Goal: Information Seeking & Learning: Learn about a topic

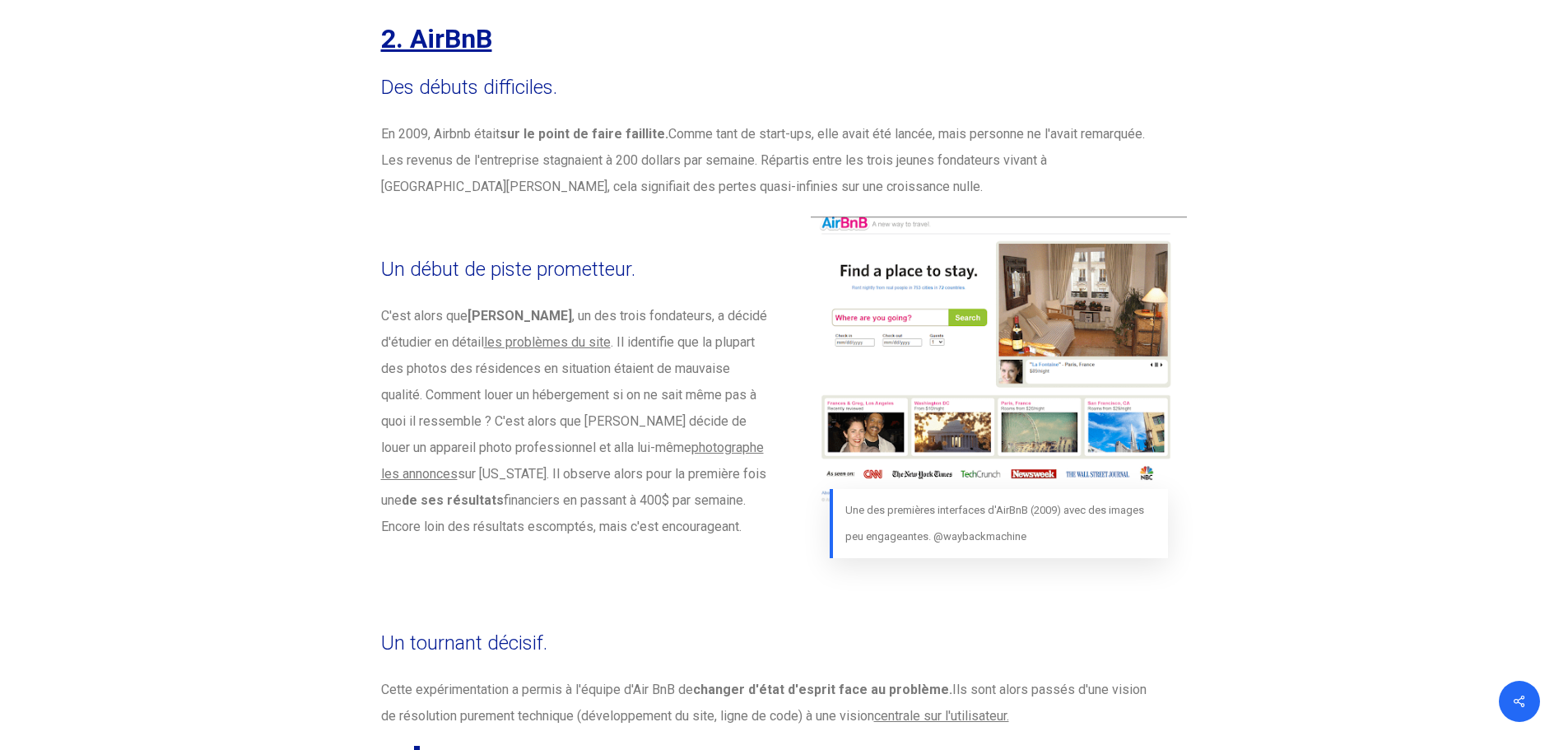
scroll to position [4514, 0]
drag, startPoint x: 384, startPoint y: 62, endPoint x: 720, endPoint y: 504, distance: 555.2
copy div "Lor ipsumd sitametcon. Ad 9095, Elitse doeiu tem in utlab et dolor magnaali. En…"
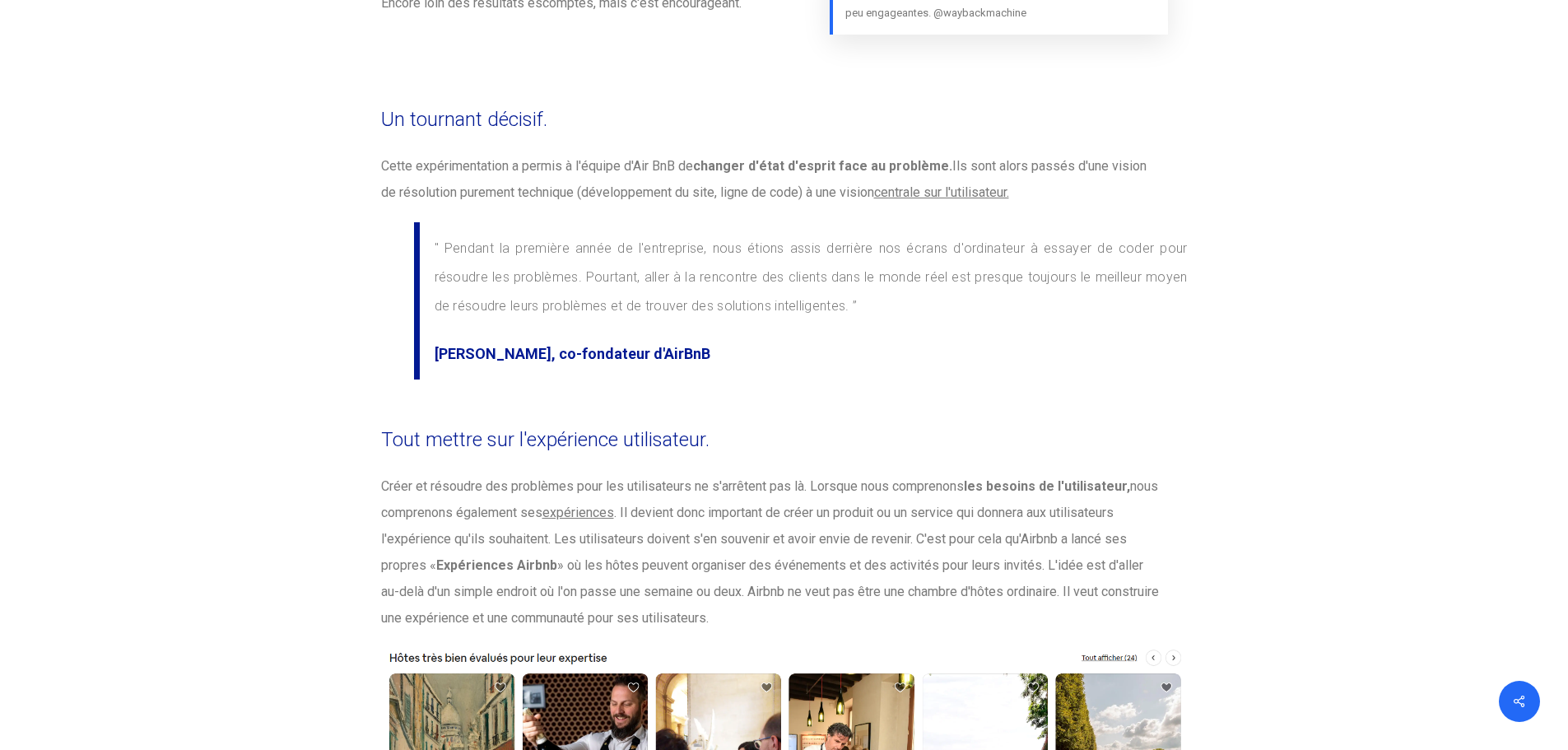
scroll to position [5038, 0]
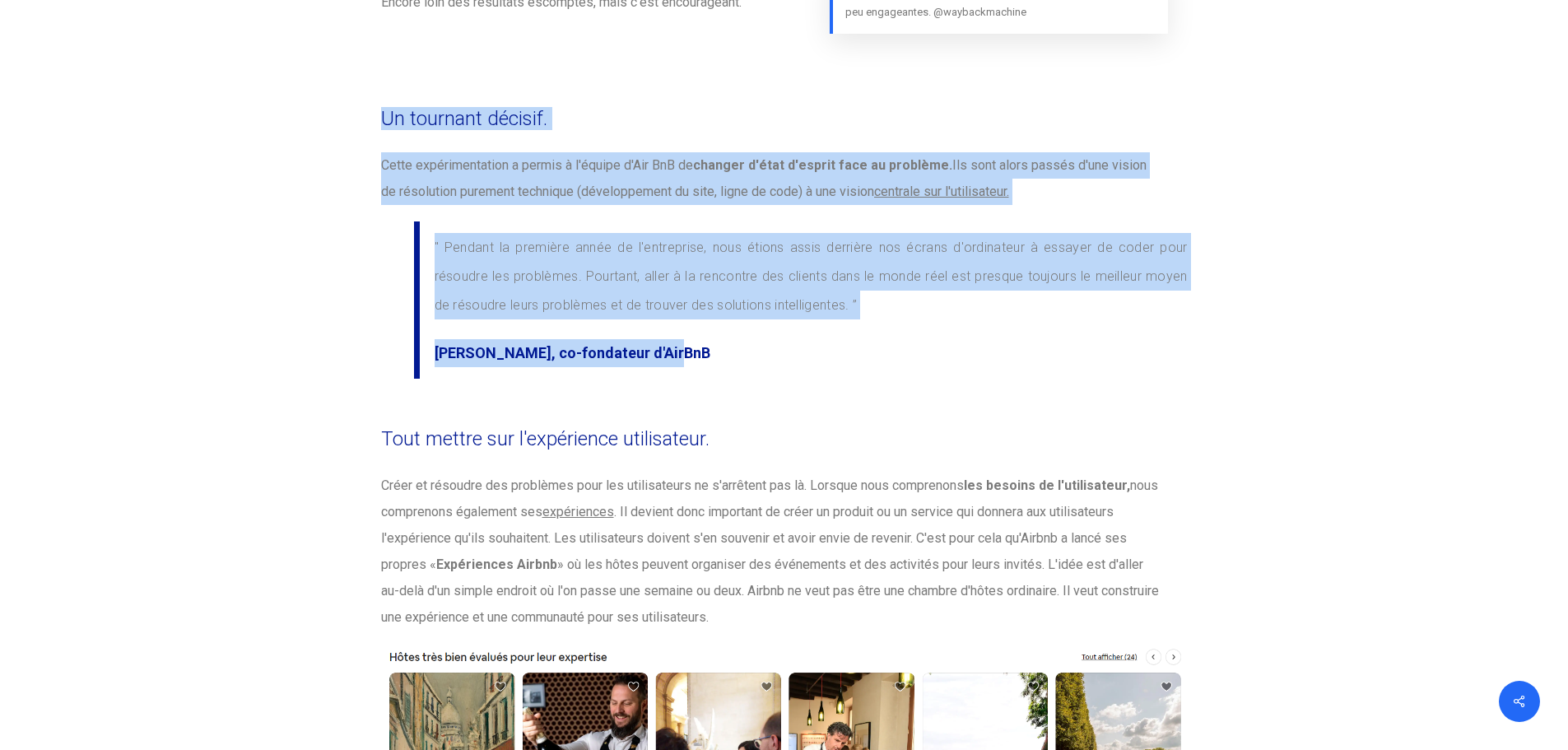
drag, startPoint x: 377, startPoint y: 80, endPoint x: 683, endPoint y: 345, distance: 404.8
click at [683, 345] on div "Nous vous en avons déjà parlé avec plusieurs exemples, le Design Thinking est u…" at bounding box center [784, 358] width 824 height 10082
copy div "Un tournant décisif. Cette expérimentation a permis à l'équipe d'Air BnB de cha…"
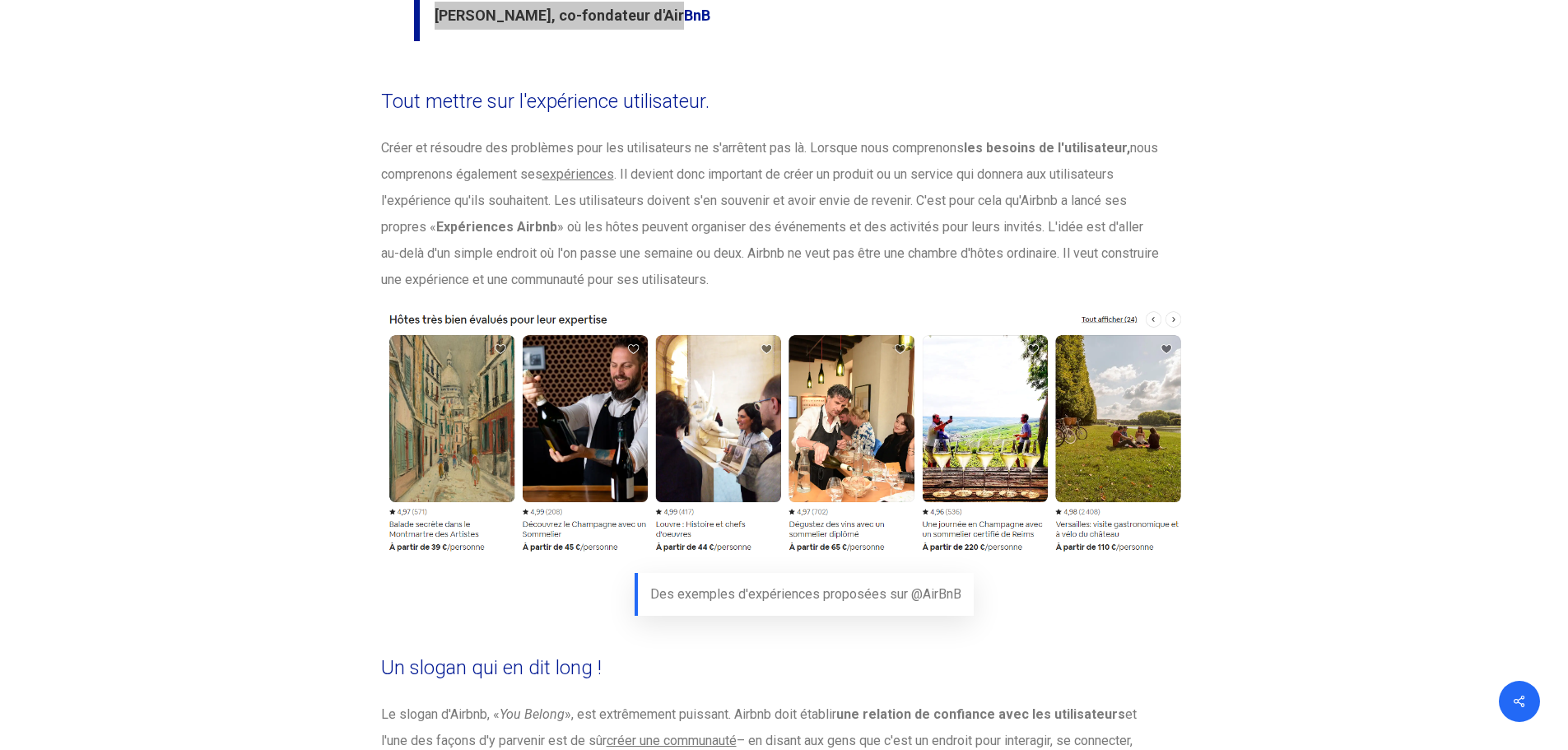
scroll to position [5376, 0]
drag, startPoint x: 384, startPoint y: 73, endPoint x: 744, endPoint y: 250, distance: 401.2
click at [744, 250] on div "Tout mettre sur l'expérience utilisateur. [PERSON_NAME] et résoudre des problèm…" at bounding box center [784, 365] width 824 height 566
copy div "Tout mettre sur l'expérience utilisateur. [PERSON_NAME] et résoudre des problèm…"
click at [141, 270] on div "Études de cas 3 entreprises sauvées par le Design Thinking ! Par Académie Franç…" at bounding box center [784, 296] width 1568 height 11114
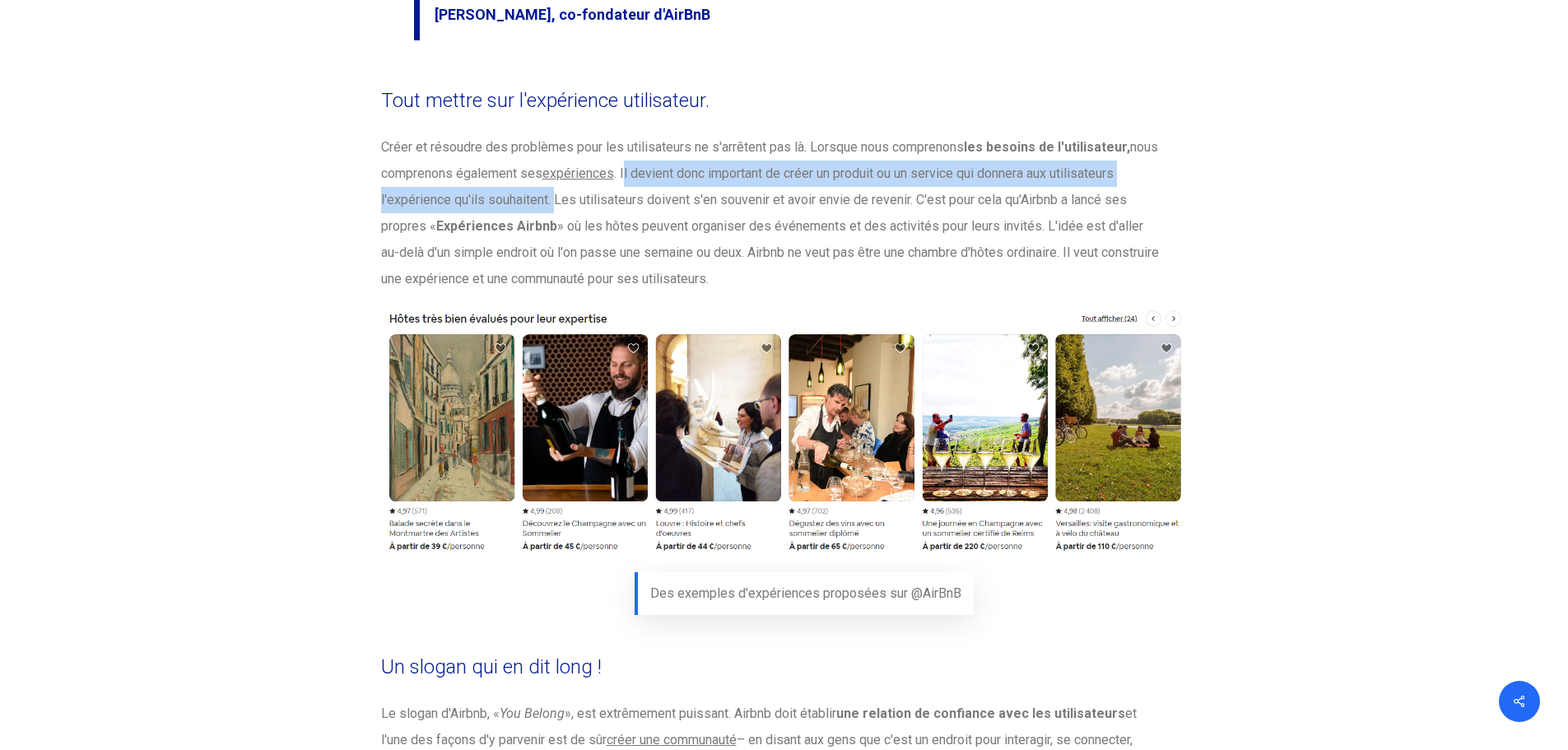
drag, startPoint x: 627, startPoint y: 148, endPoint x: 552, endPoint y: 177, distance: 80.4
click at [552, 177] on font ". Il devient donc important de créer un produit ou un service qui donnera aux u…" at bounding box center [754, 199] width 746 height 69
copy font "Il devient donc important de créer un produit ou un service qui donnera aux uti…"
click at [552, 177] on font ". Il devient donc important de créer un produit ou un service qui donnera aux u…" at bounding box center [754, 199] width 746 height 69
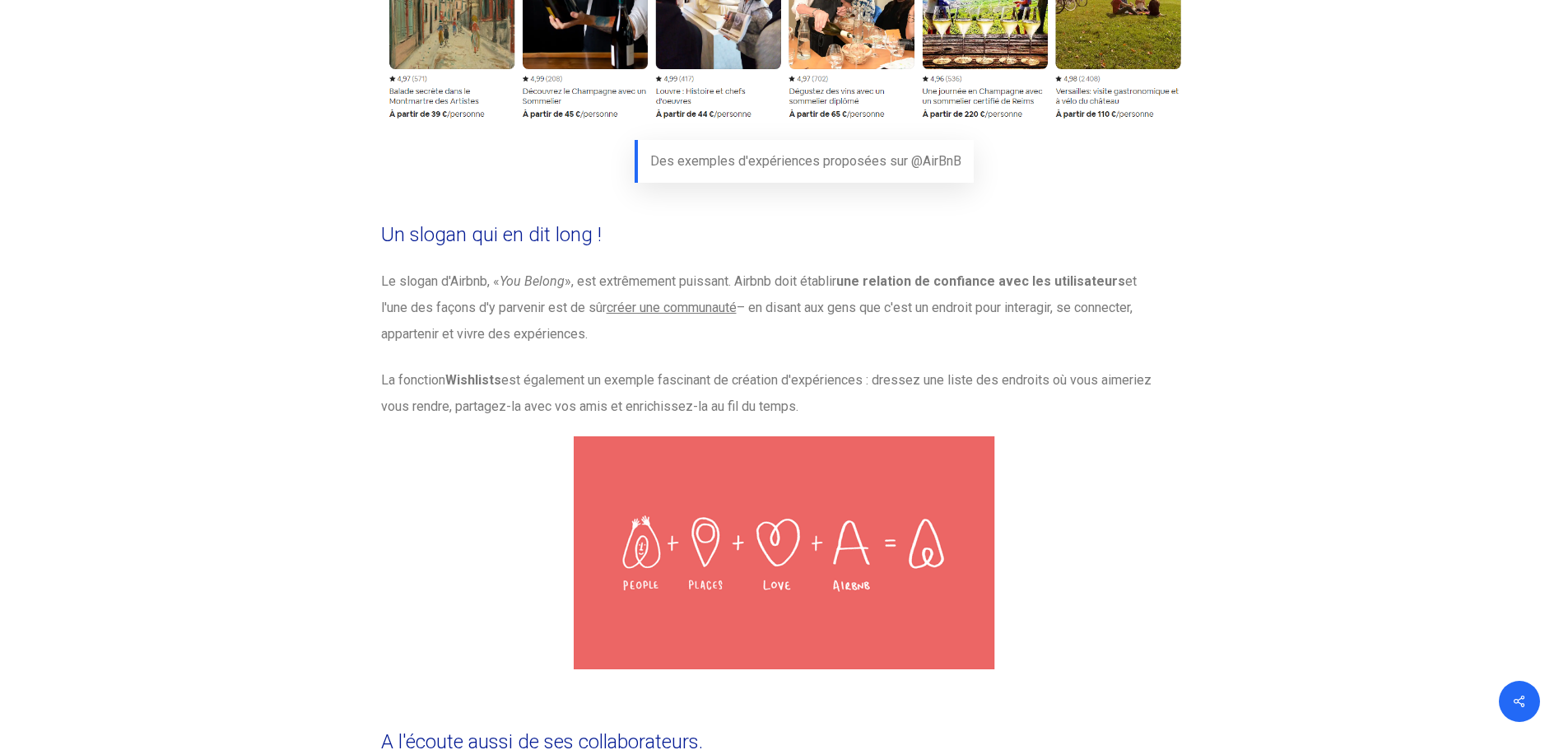
scroll to position [5809, 0]
drag, startPoint x: 388, startPoint y: 204, endPoint x: 361, endPoint y: 196, distance: 28.2
click at [637, 331] on div "Un slogan qui en dit long ! Le slogan d'Airbnb, « You Belong », est extrêmement…" at bounding box center [784, 452] width 824 height 474
drag, startPoint x: 382, startPoint y: 203, endPoint x: 820, endPoint y: 386, distance: 474.7
click at [820, 386] on div "Un slogan qui en dit long ! Le slogan d'Airbnb, « You Belong », est extrêmement…" at bounding box center [784, 452] width 824 height 474
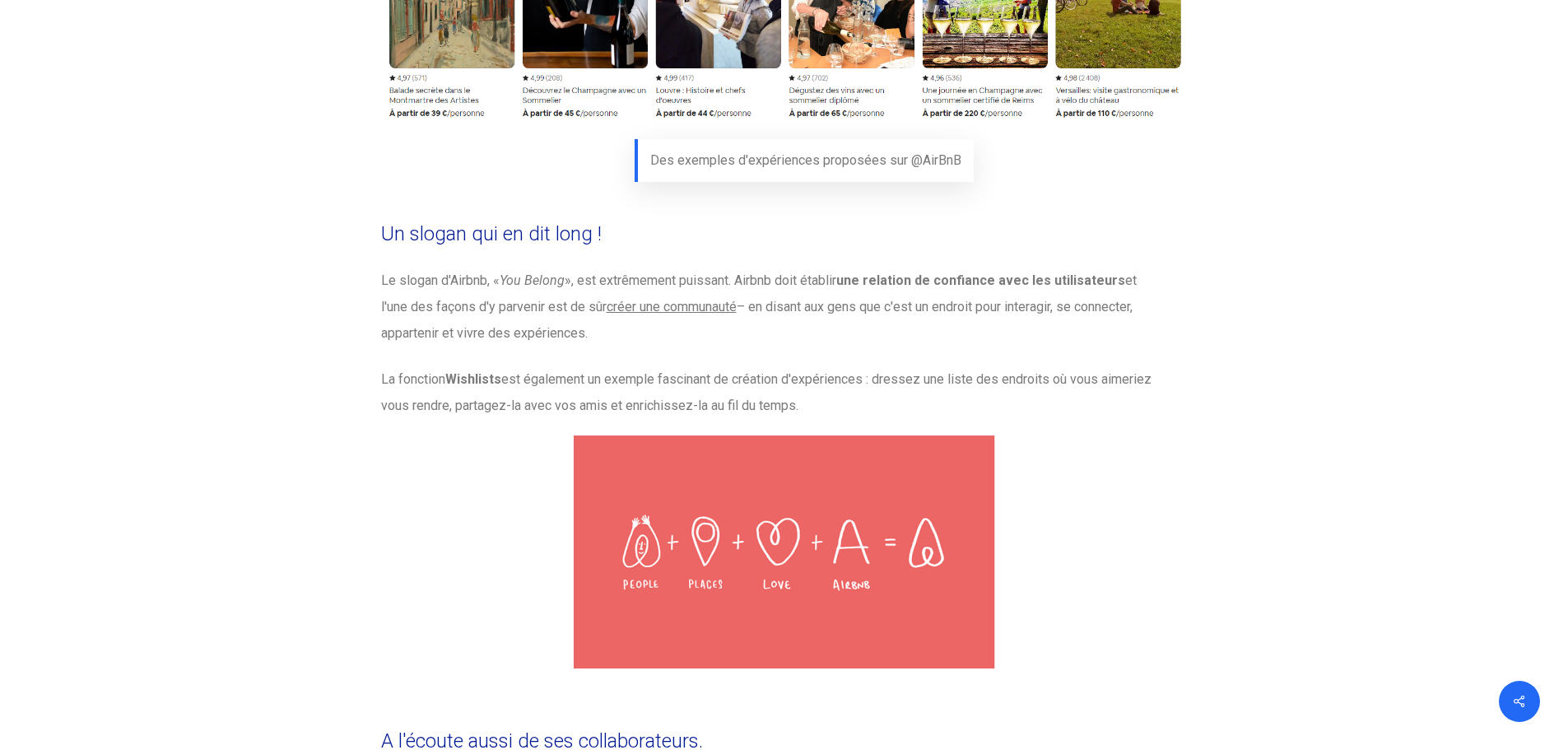
copy div "Un slogan qui en dit long ! Le slogan d'Airbnb, « You Belong », est extrêmement…"
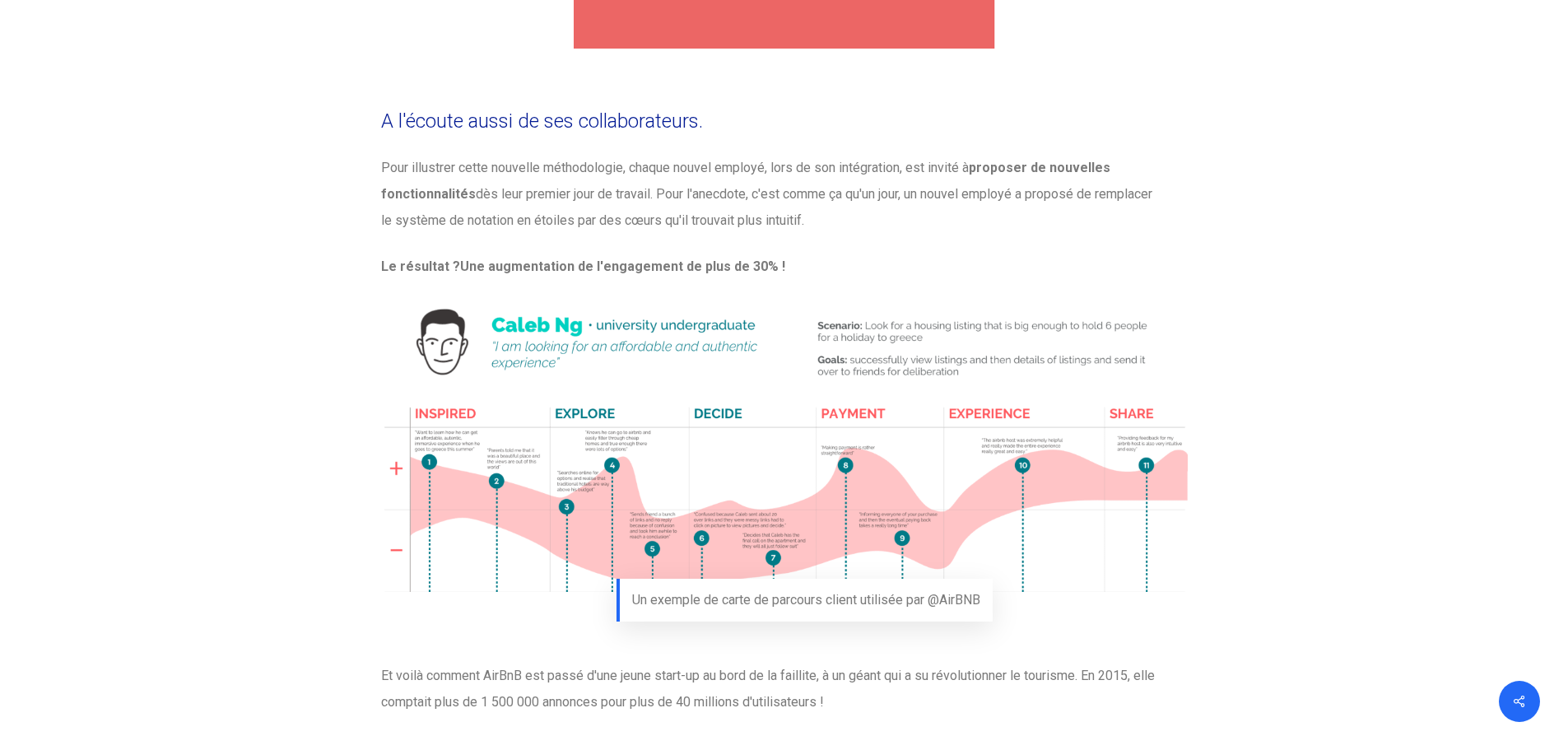
scroll to position [6431, 0]
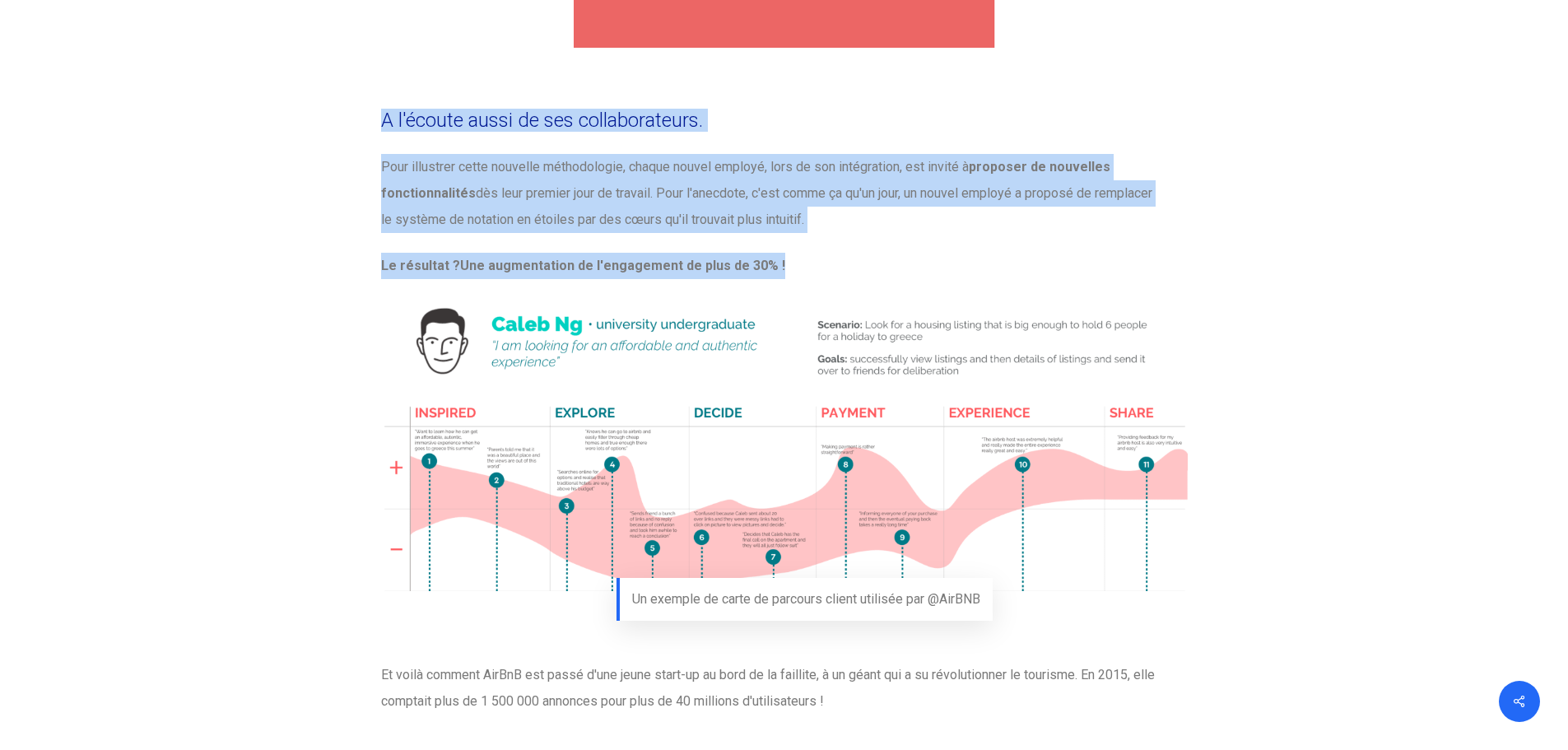
drag, startPoint x: 386, startPoint y: 91, endPoint x: 798, endPoint y: 244, distance: 439.5
click at [798, 244] on div "A l'écoute aussi de ses collaborateurs. Pour illustrer cette nouvelle méthodolo…" at bounding box center [784, 412] width 824 height 621
copy div "A l'écoute aussi de ses collaborateurs. Pour illustrer cette nouvelle méthodolo…"
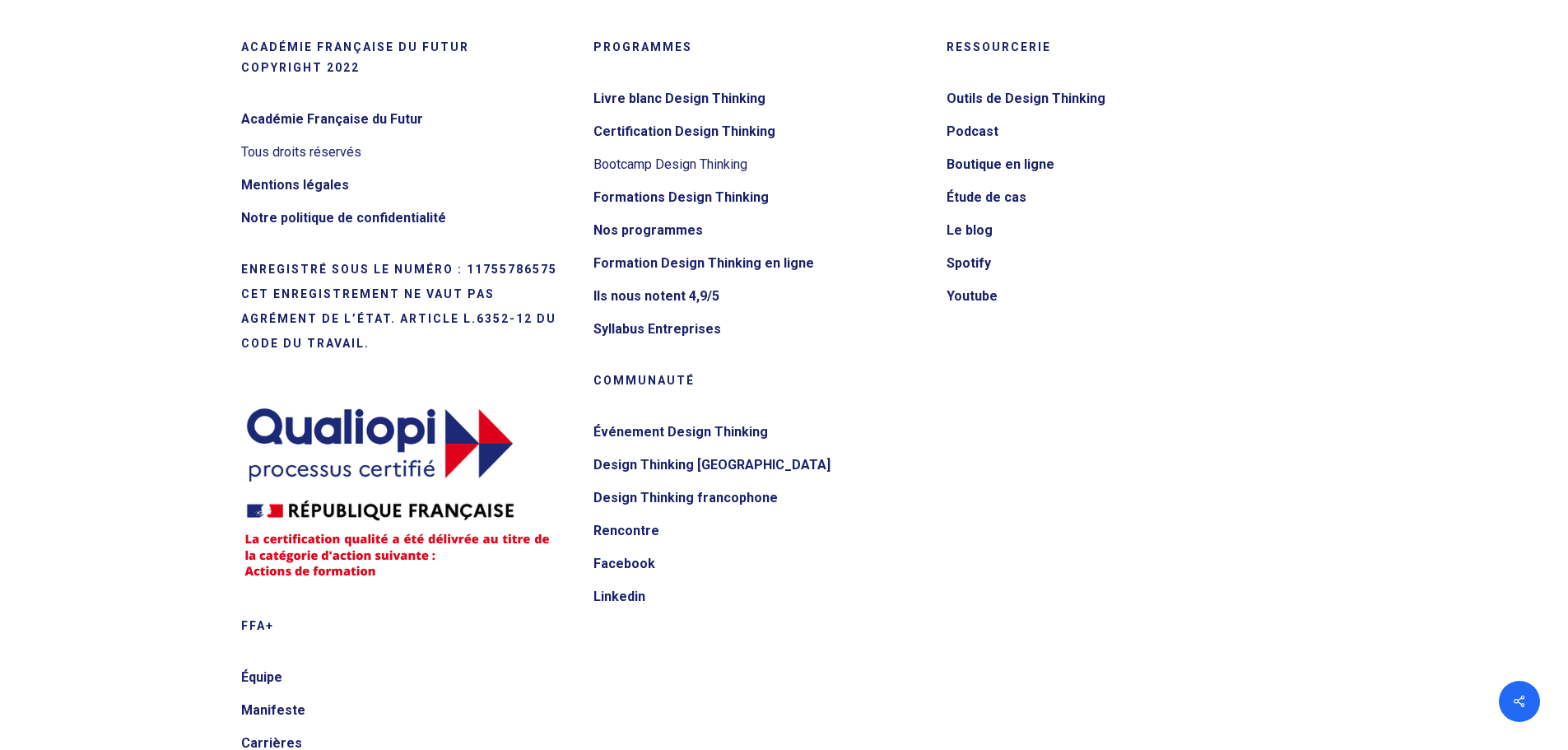
scroll to position [11146, 0]
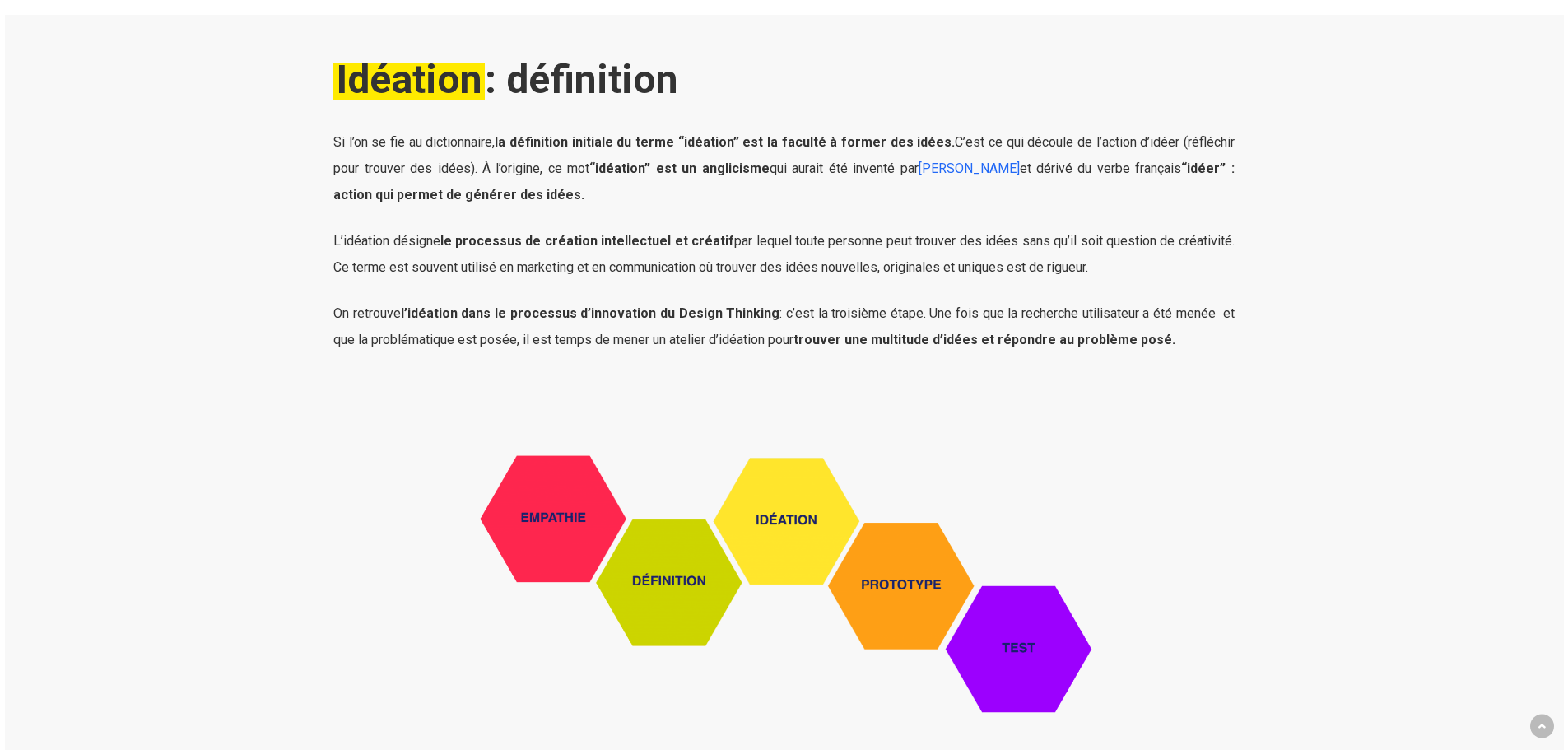
scroll to position [367, 0]
drag, startPoint x: 330, startPoint y: 238, endPoint x: 1224, endPoint y: 331, distance: 898.8
click at [1224, 331] on div "Si l’on se fie au dictionnaire, la définition initiale du terme “idéation” est …" at bounding box center [784, 253] width 919 height 249
copy div "L’idéation désigne le processus de création intellectuel et créatif par lequel …"
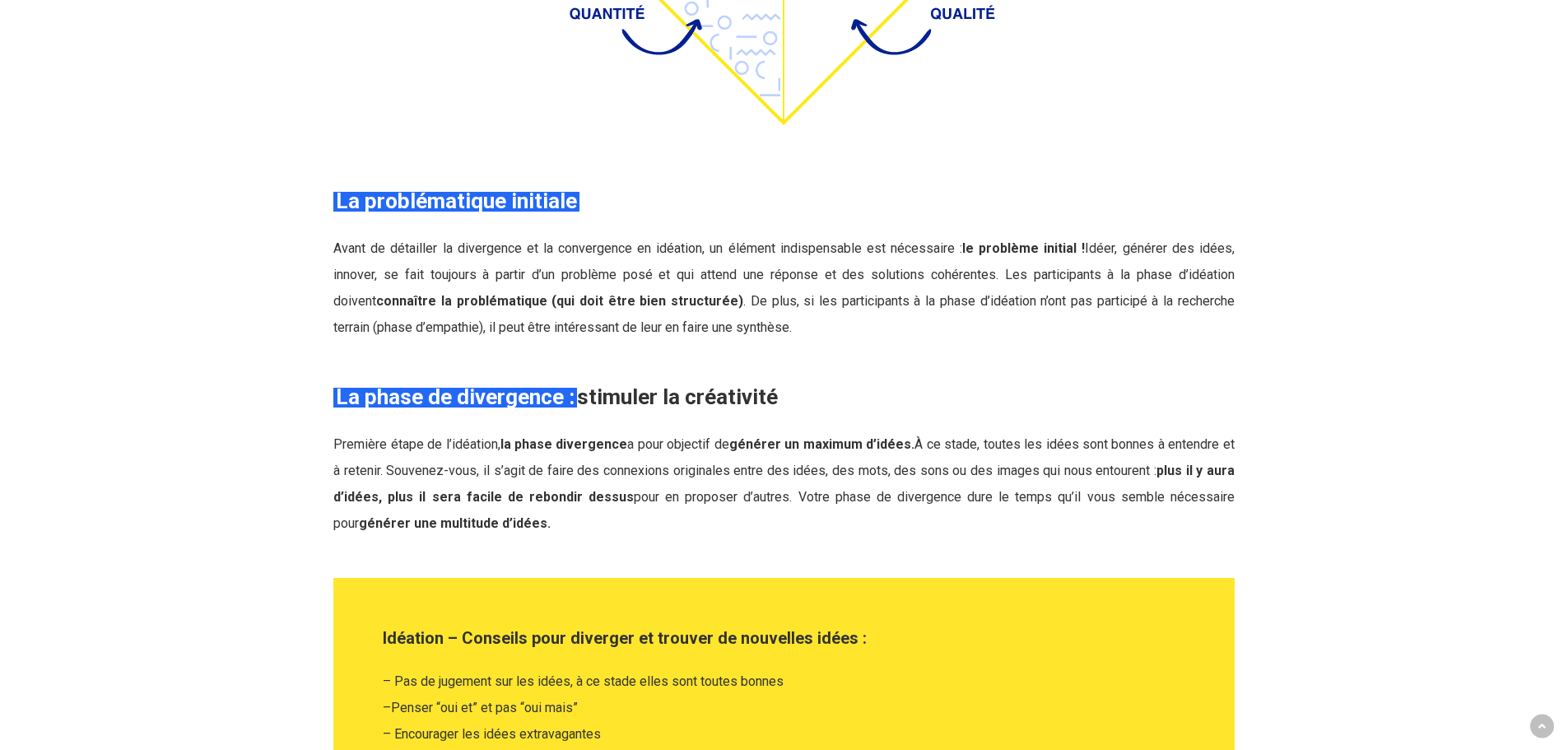
scroll to position [2572, 0]
click at [377, 301] on strong "connaître la problématique (qui doit être bien structurée)" at bounding box center [560, 300] width 367 height 16
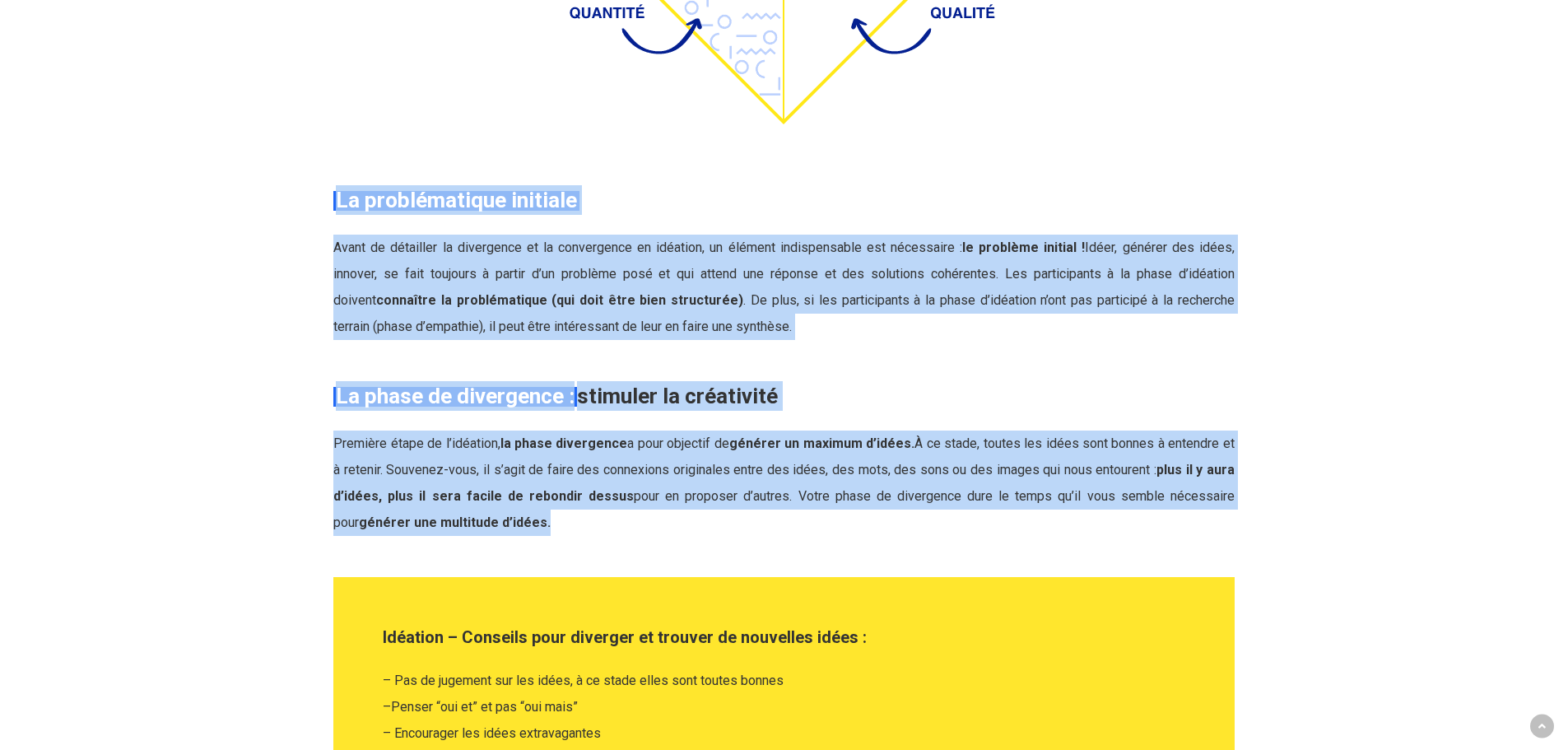
drag, startPoint x: 335, startPoint y: 204, endPoint x: 528, endPoint y: 513, distance: 364.3
click at [528, 513] on div "Le processus d’idéation La génération d’idées n’est pas toujours si facile. Il …" at bounding box center [784, 488] width 901 height 1815
copy div "La problématique initiale Avant de détailler la divergence et la convergence en…"
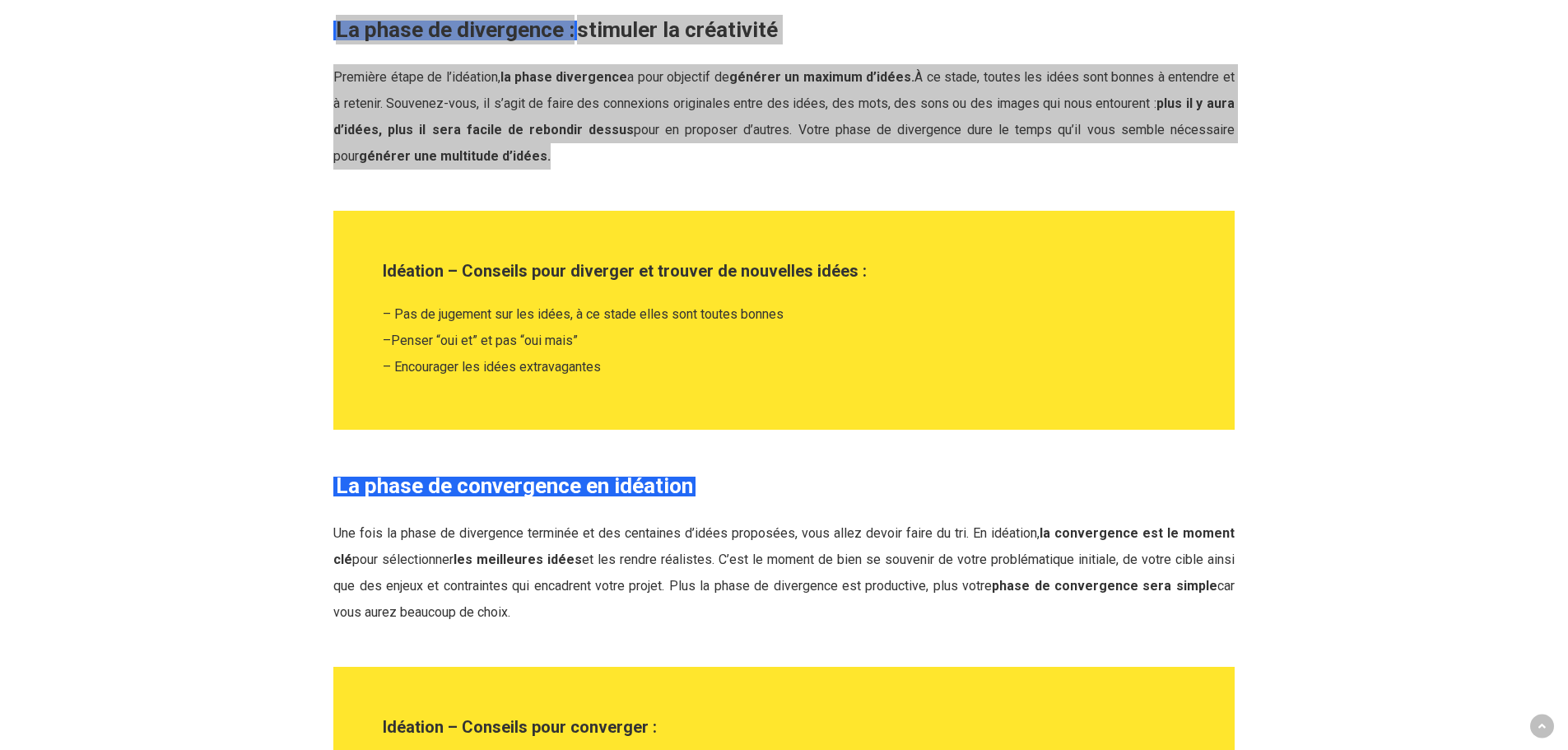
scroll to position [3001, 0]
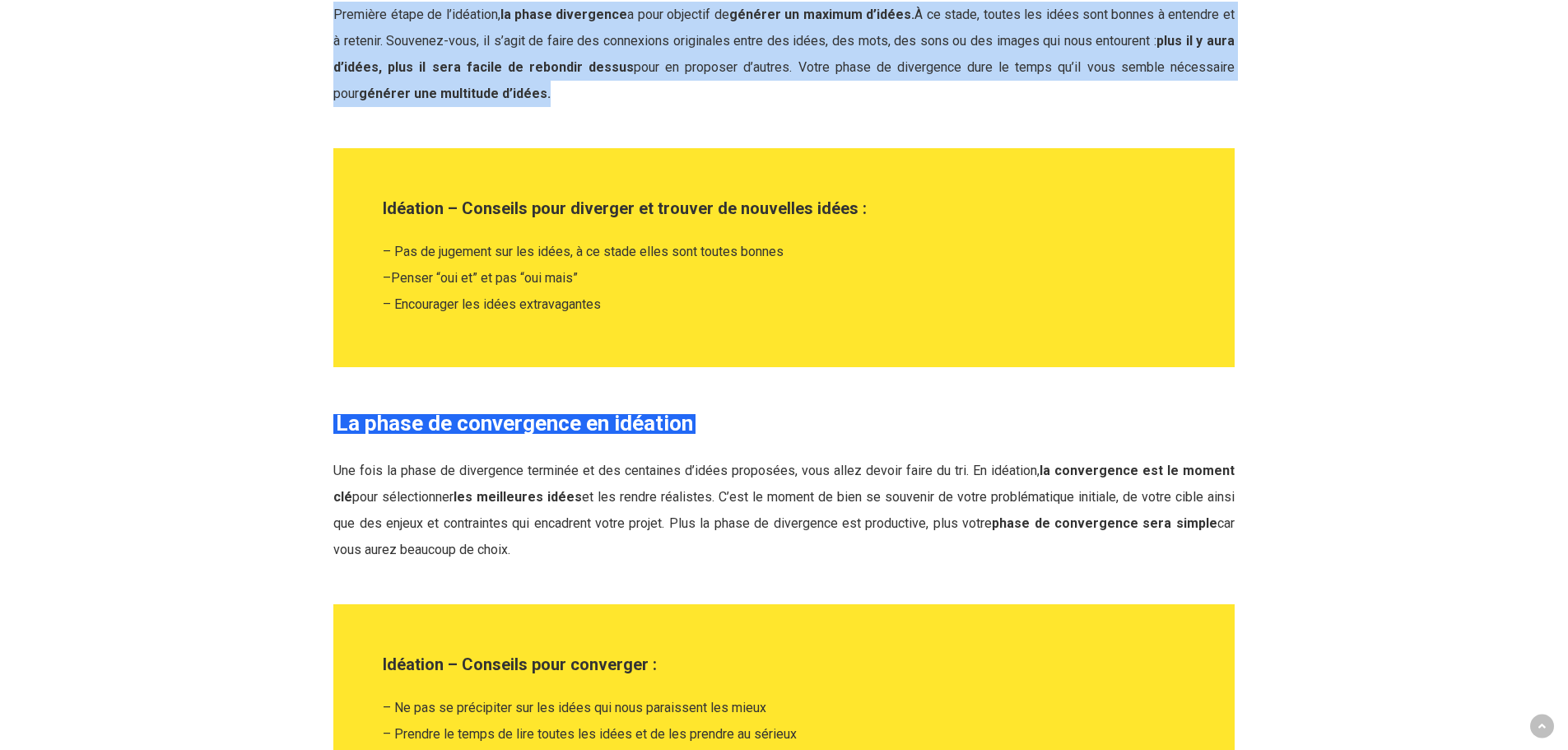
drag, startPoint x: 396, startPoint y: 250, endPoint x: 624, endPoint y: 318, distance: 237.9
click at [624, 318] on div "Idéation – Conseils pour diverger et trouver de nouvelles idées : – Pas de juge…" at bounding box center [784, 258] width 870 height 170
click at [642, 331] on div "Idéation – Conseils pour diverger et trouver de nouvelles idées : – Pas de juge…" at bounding box center [784, 258] width 870 height 170
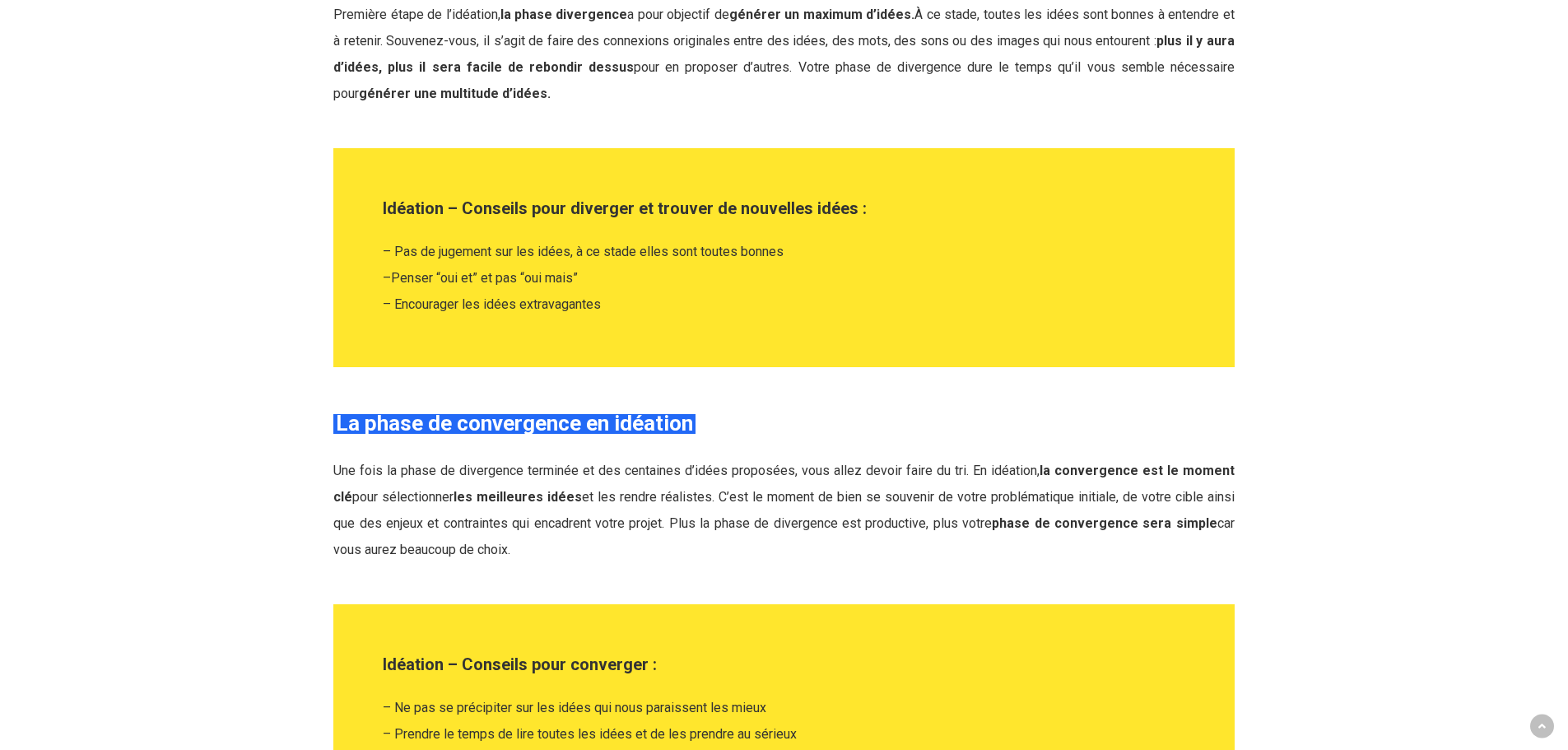
drag, startPoint x: 607, startPoint y: 328, endPoint x: 372, endPoint y: 238, distance: 251.6
click at [372, 238] on div "Idéation – Conseils pour diverger et trouver de nouvelles idées : – Pas de juge…" at bounding box center [784, 258] width 870 height 170
copy p "– Pas de jugement sur les idées, à ce stade elles sont toutes bonnes – Penser “…"
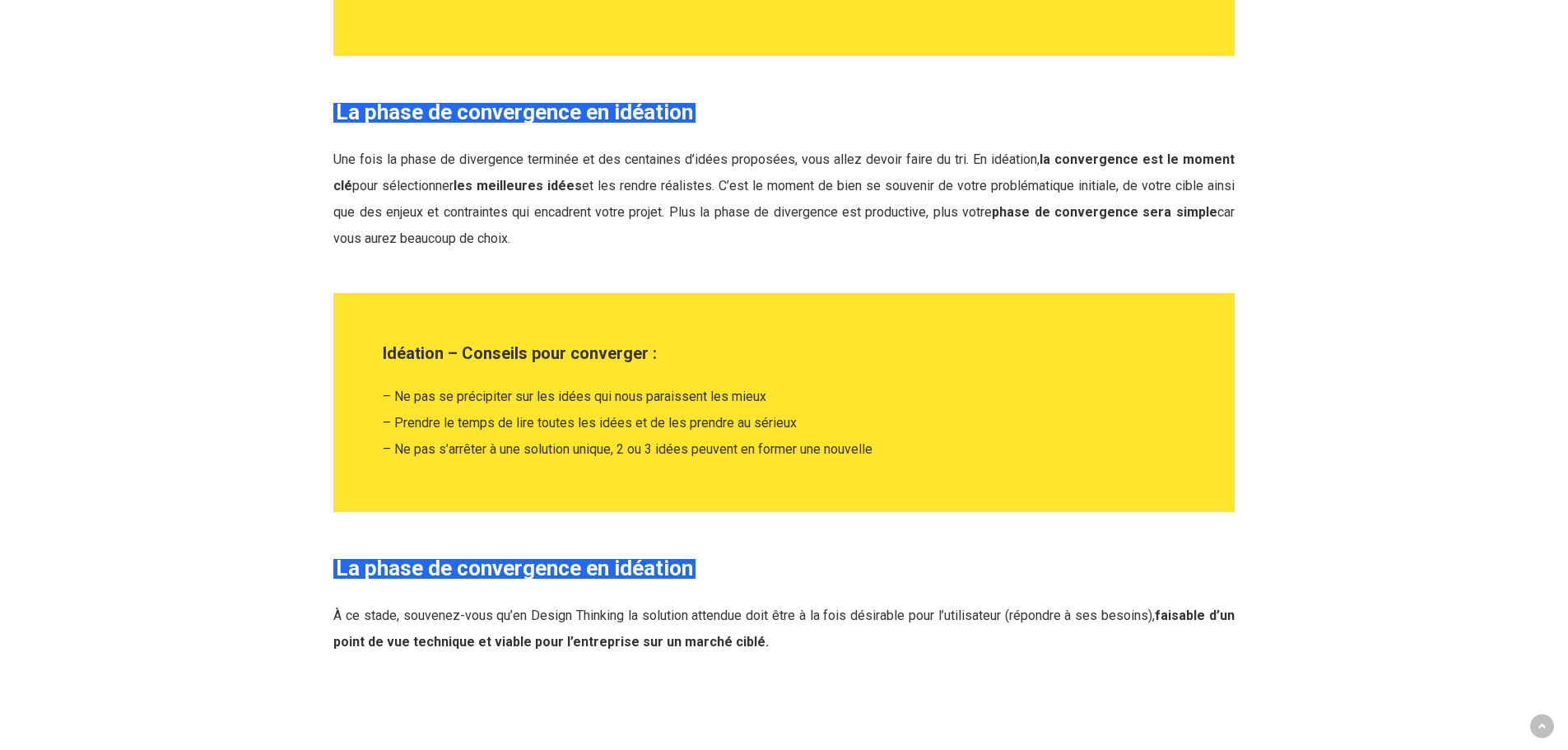
scroll to position [3313, 0]
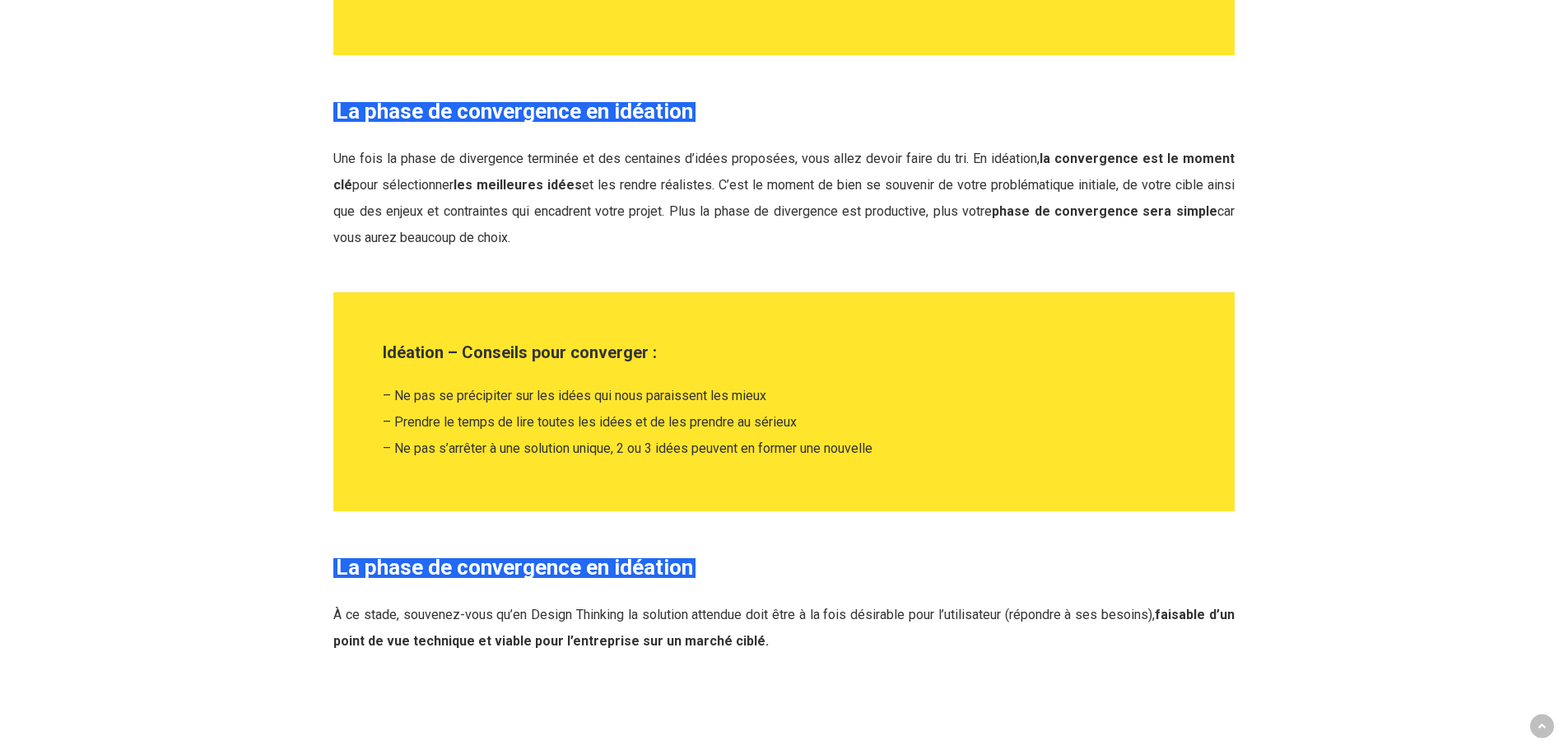
drag, startPoint x: 341, startPoint y: 110, endPoint x: 916, endPoint y: 467, distance: 676.8
copy div "La phase de convergence en idéation Une fois la phase de divergence terminée et…"
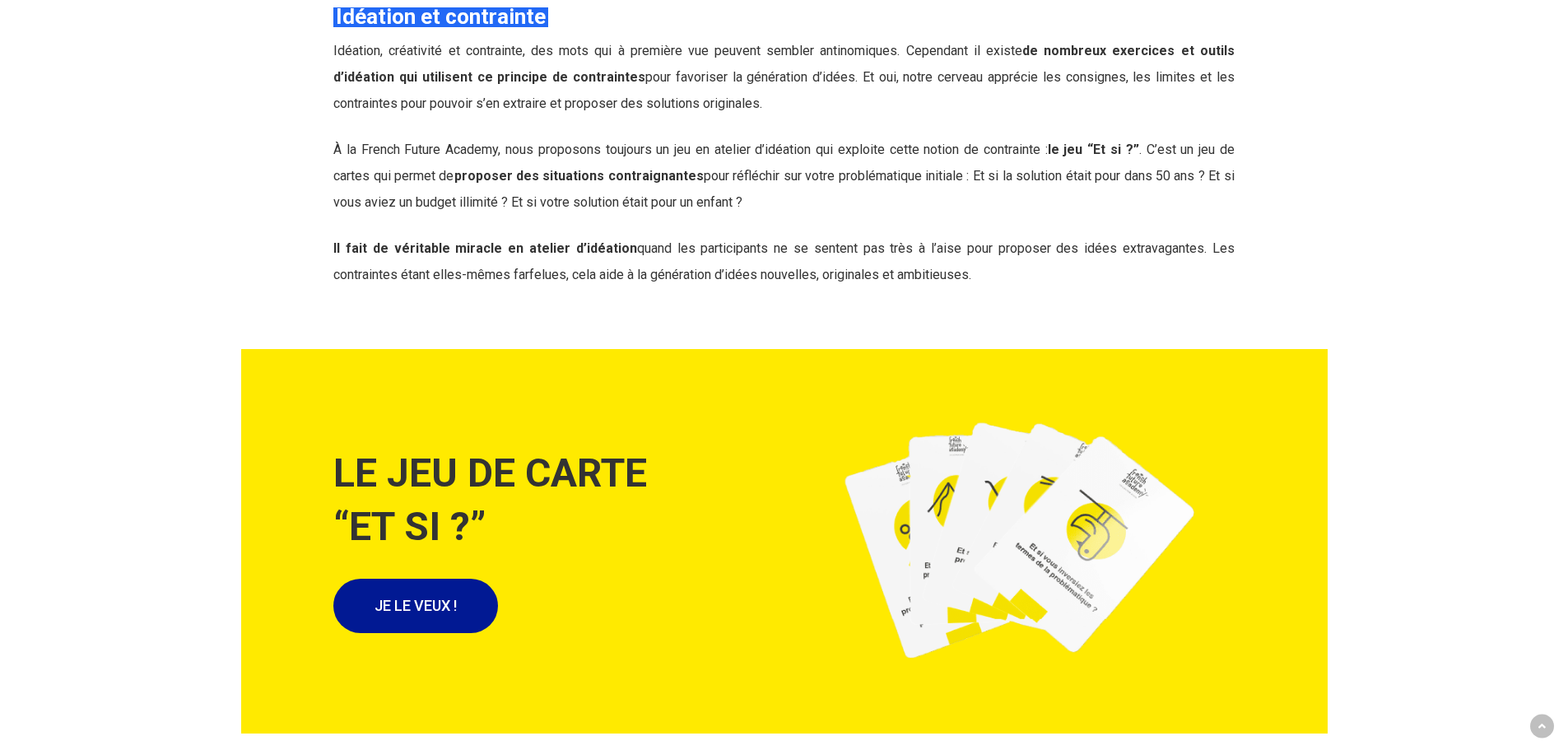
scroll to position [6108, 0]
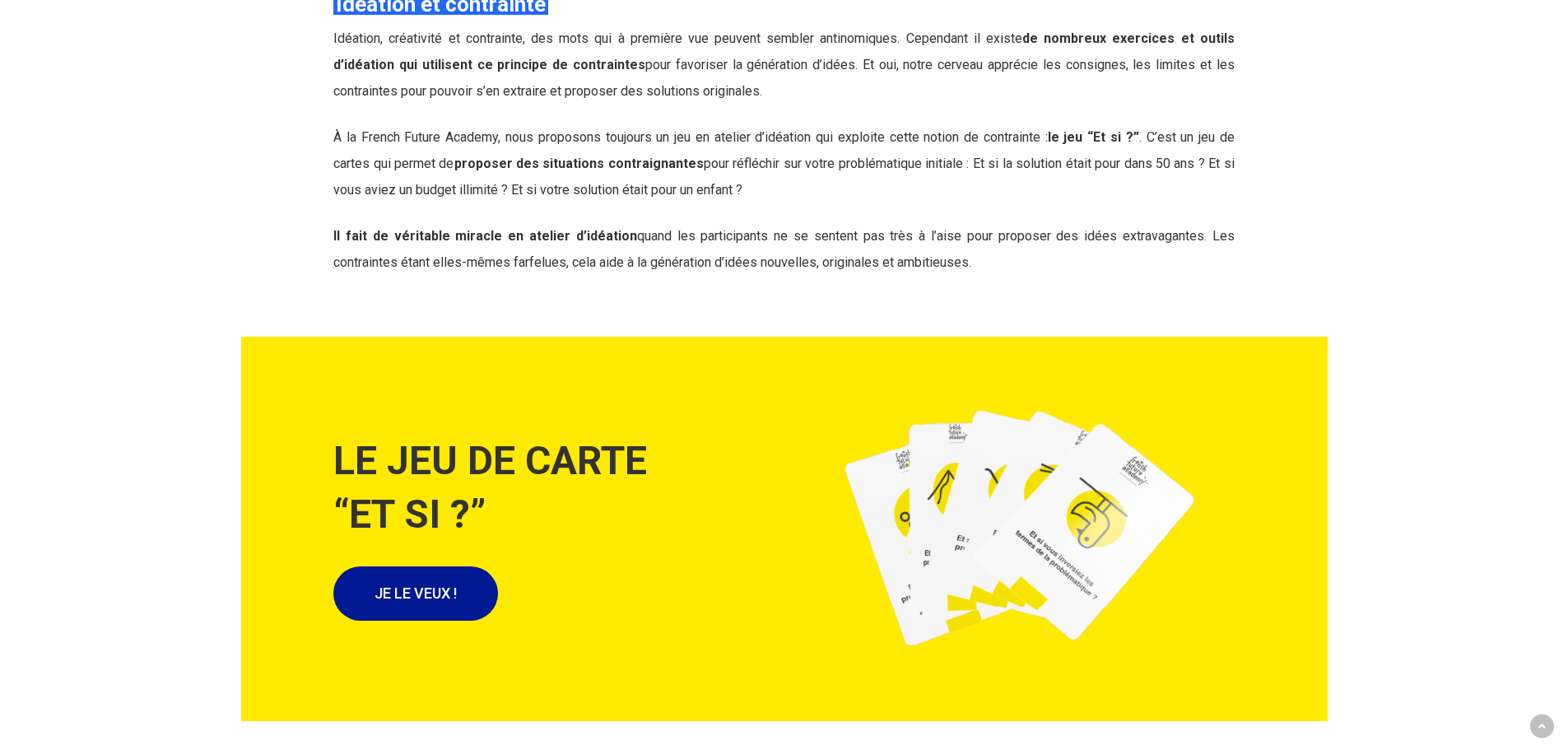
drag, startPoint x: 1271, startPoint y: 11, endPoint x: 1078, endPoint y: 238, distance: 298.0
click at [1078, 238] on span "Il fait de véritable miracle en atelier d’idéation quand les participants ne se…" at bounding box center [784, 249] width 901 height 42
